Goal: Book appointment/travel/reservation

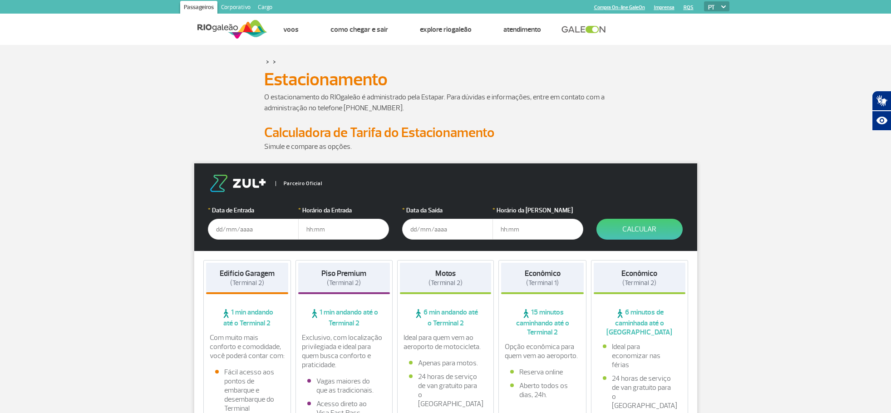
click at [245, 229] on input "text" at bounding box center [253, 229] width 91 height 21
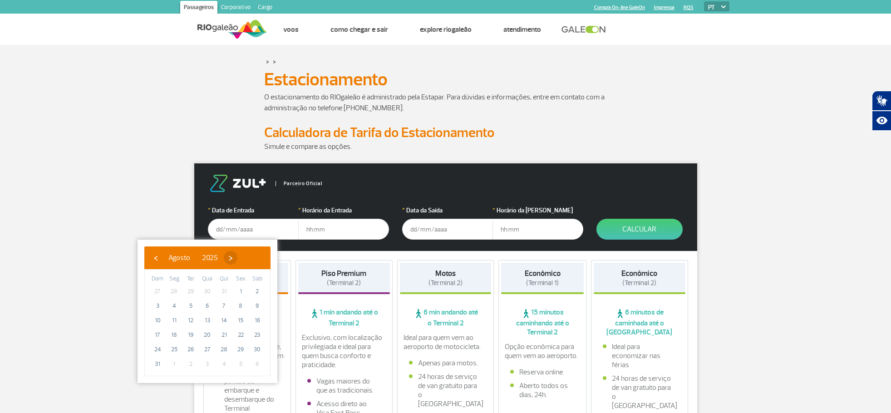
click at [237, 259] on span "›" at bounding box center [231, 258] width 14 height 14
click at [245, 259] on span "›" at bounding box center [239, 258] width 14 height 14
click at [240, 259] on span "›" at bounding box center [233, 258] width 14 height 14
click at [247, 259] on span "›" at bounding box center [240, 258] width 14 height 14
click at [210, 292] on span "3" at bounding box center [207, 291] width 15 height 15
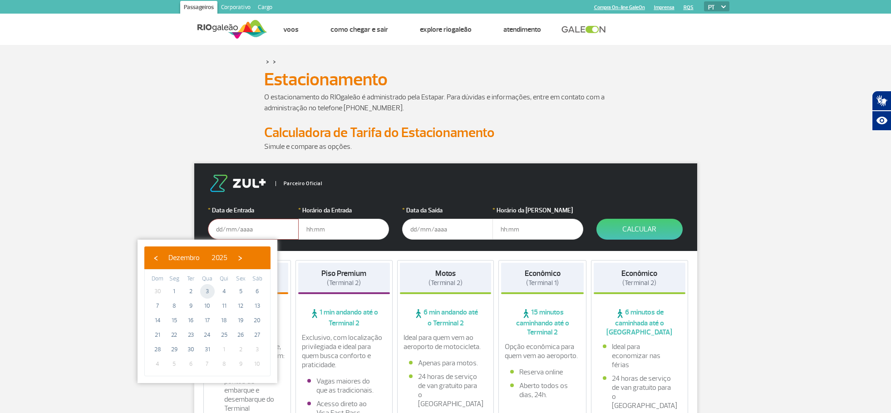
type input "[DATE]"
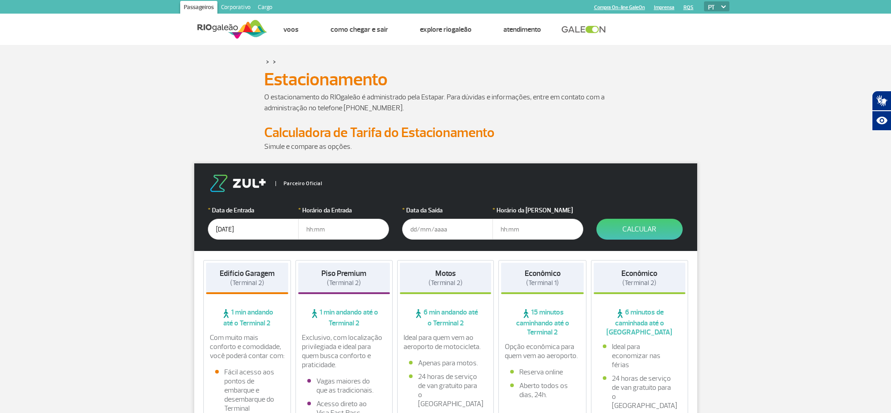
click at [348, 228] on input "text" at bounding box center [343, 229] width 91 height 21
type input "10:00"
click at [431, 236] on input "text" at bounding box center [447, 229] width 91 height 21
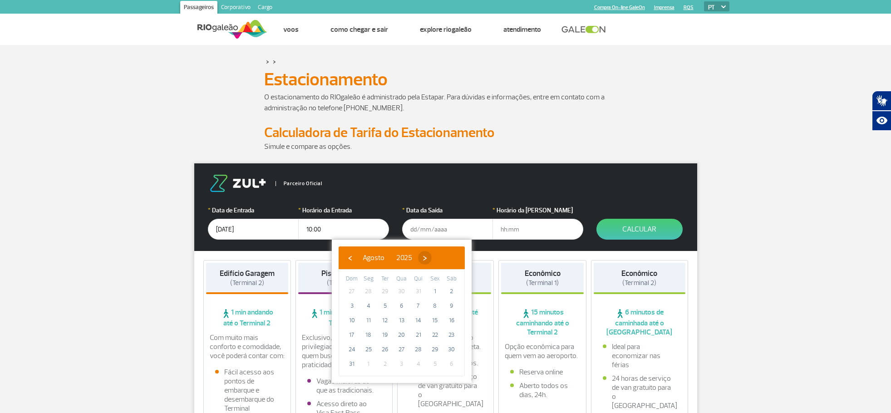
click at [431, 260] on span "›" at bounding box center [425, 258] width 14 height 14
click at [440, 260] on span "›" at bounding box center [433, 258] width 14 height 14
click at [441, 260] on span "›" at bounding box center [434, 258] width 14 height 14
click at [369, 306] on span "8" at bounding box center [368, 306] width 15 height 15
type input "[DATE]"
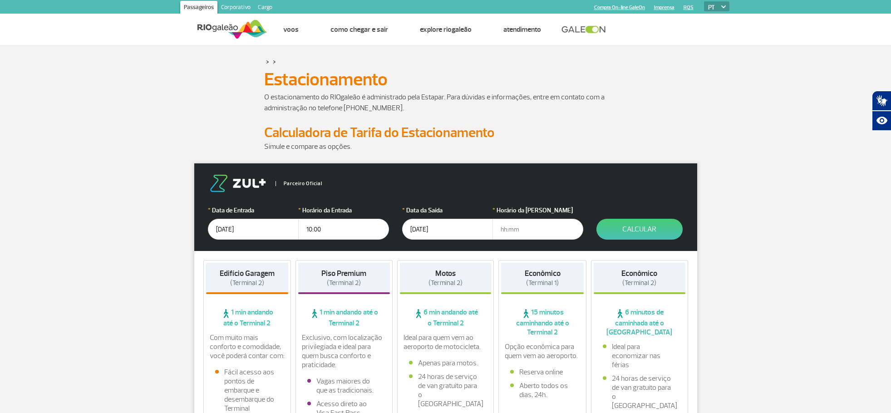
click at [519, 231] on input "text" at bounding box center [537, 229] width 91 height 21
type input "16:00"
click at [638, 230] on button "Calcular" at bounding box center [639, 229] width 86 height 21
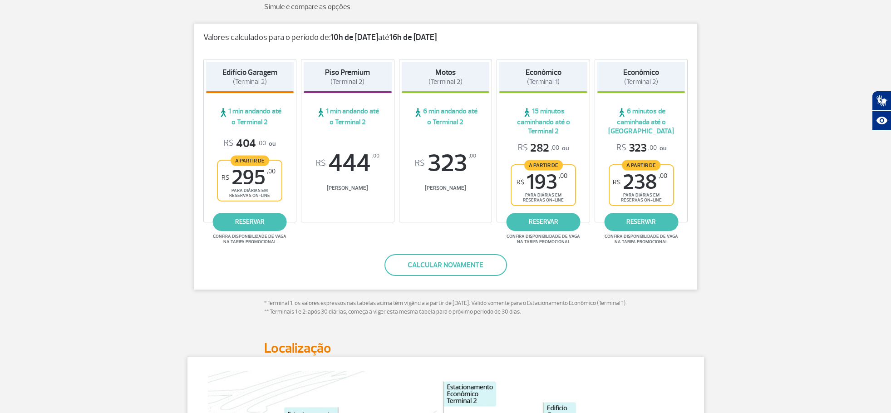
scroll to position [91, 0]
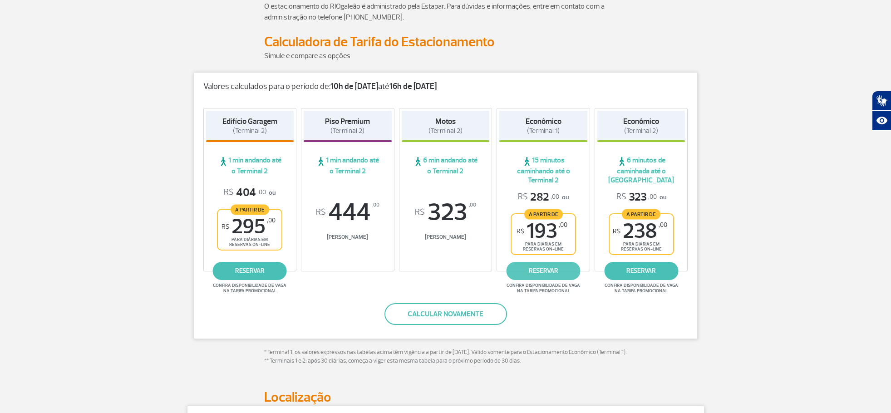
click at [551, 269] on link "reservar" at bounding box center [543, 271] width 74 height 18
